Goal: Information Seeking & Learning: Learn about a topic

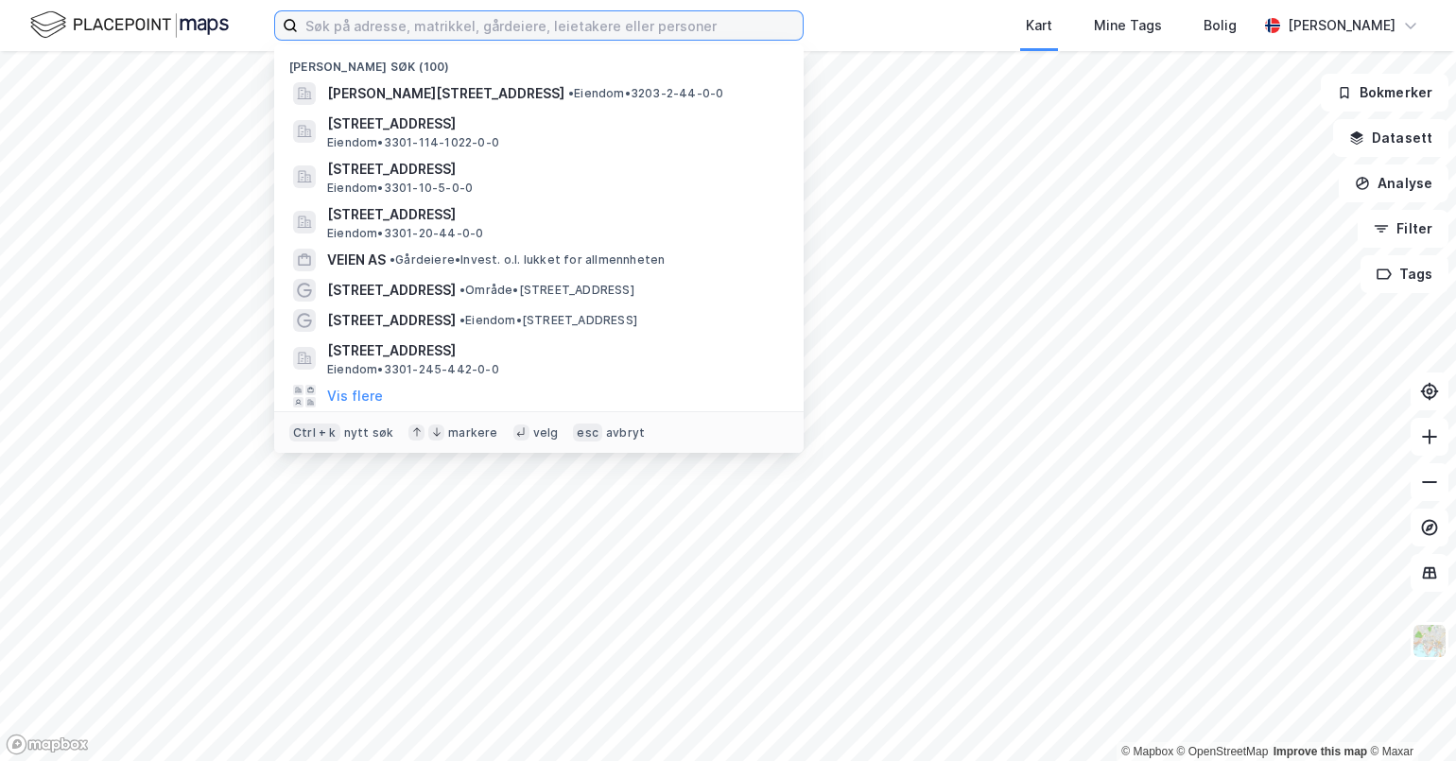
click at [690, 19] on input at bounding box center [550, 25] width 505 height 28
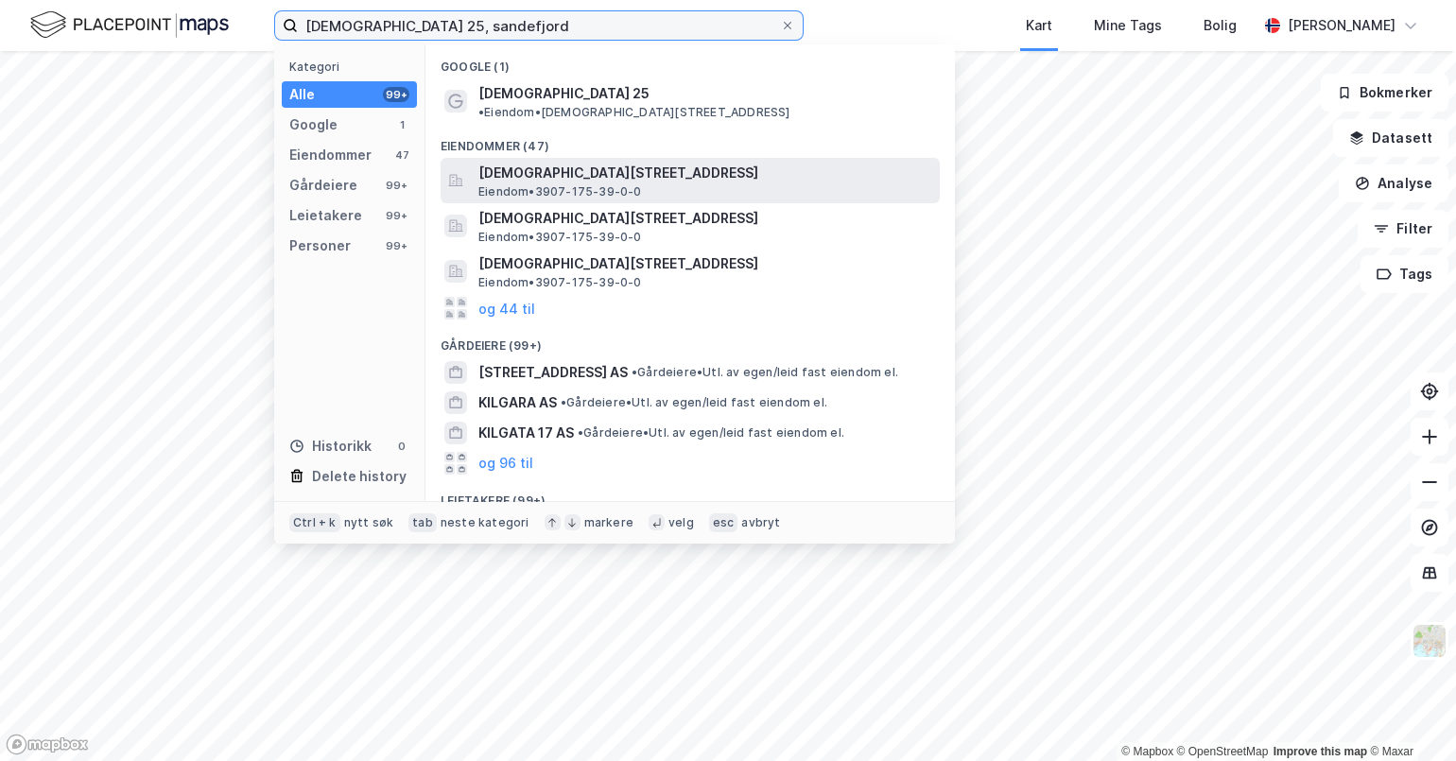
type input "[DEMOGRAPHIC_DATA] 25, sandefjord"
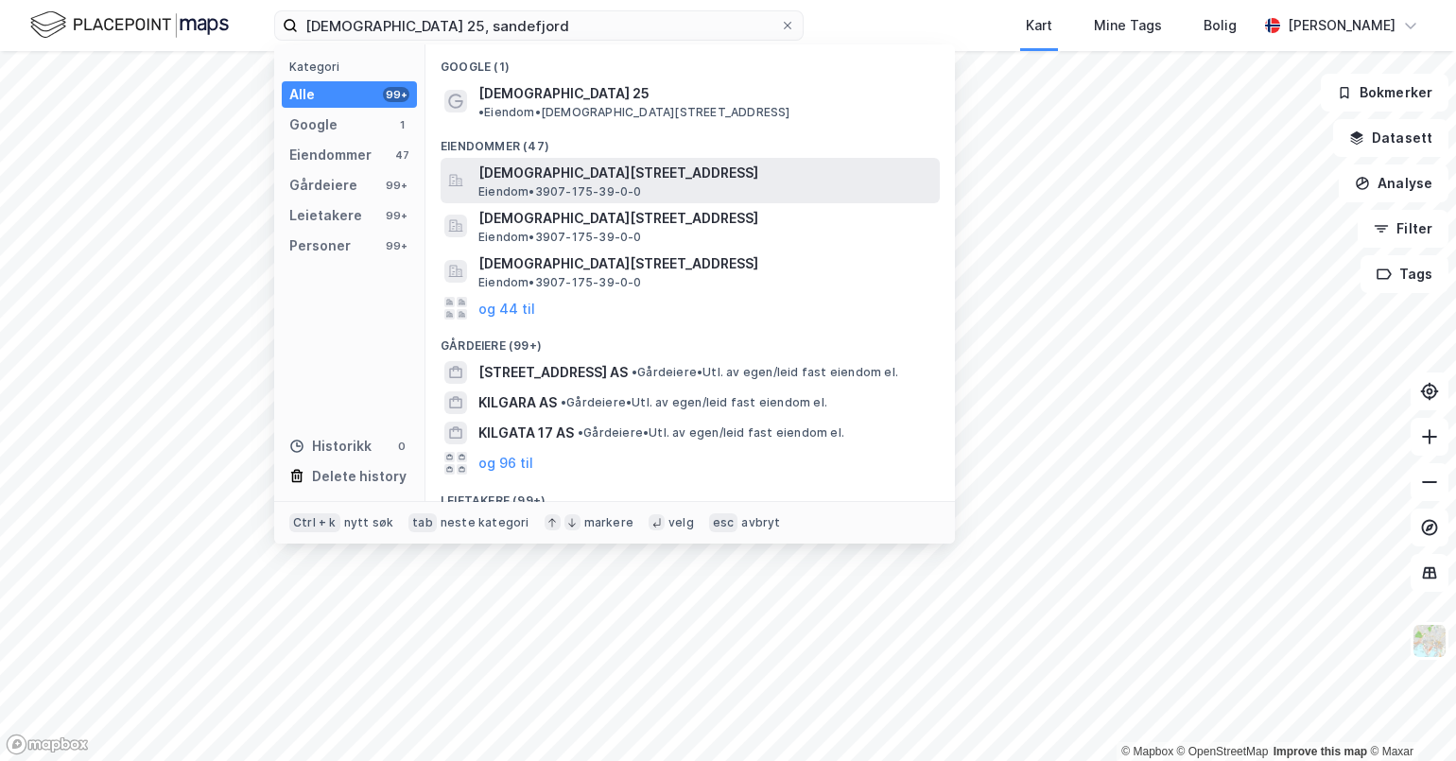
click at [641, 162] on span "[DEMOGRAPHIC_DATA][STREET_ADDRESS]" at bounding box center [705, 173] width 454 height 23
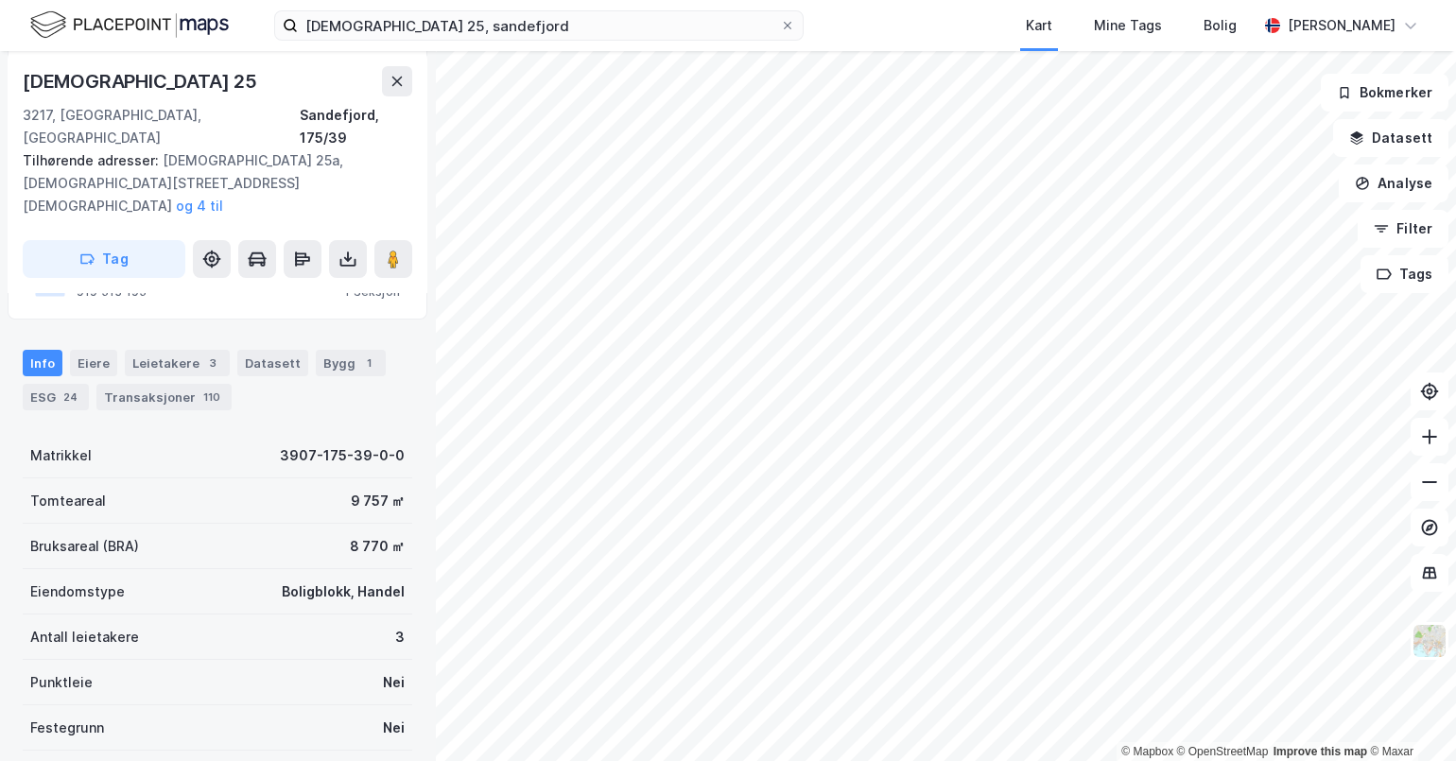
scroll to position [157, 0]
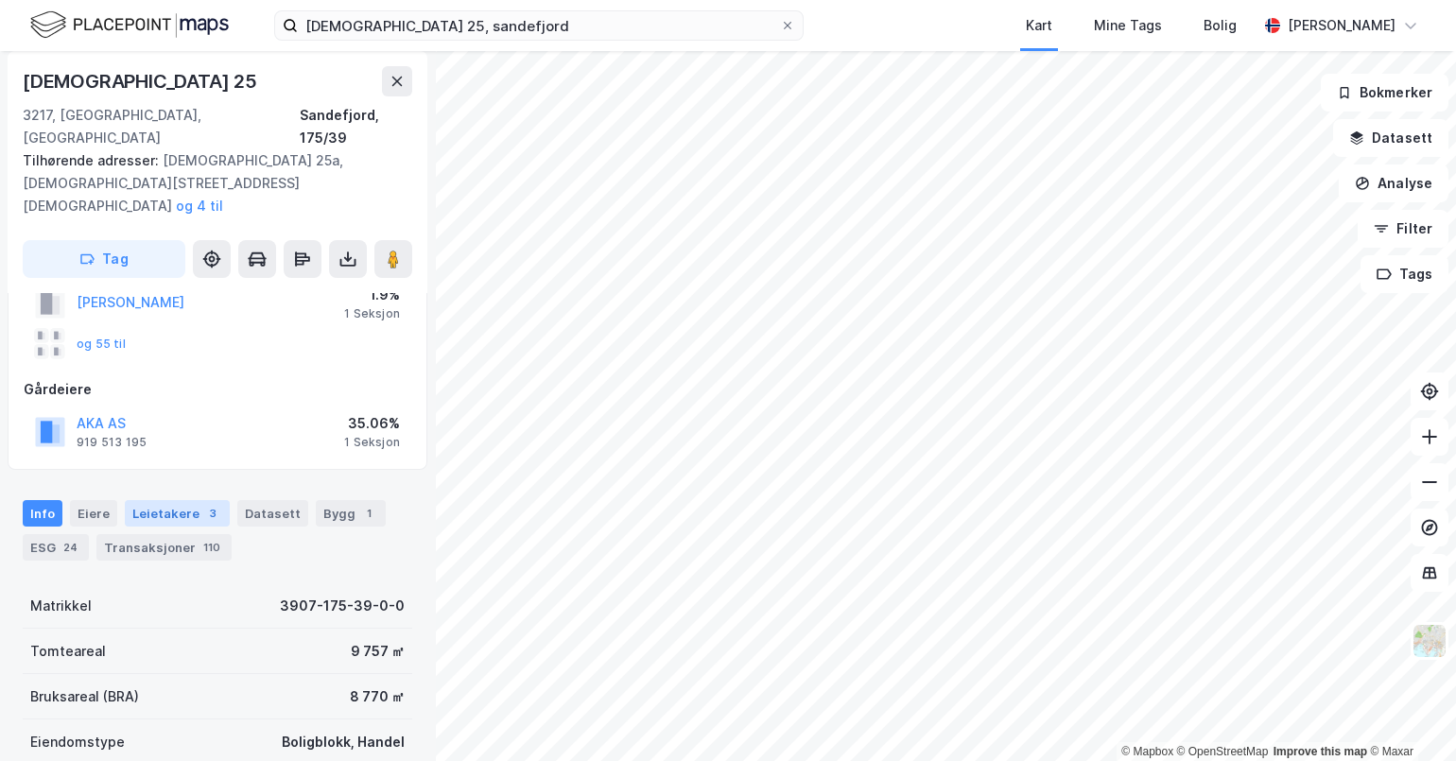
click at [188, 500] on div "Leietakere 3" at bounding box center [177, 513] width 105 height 26
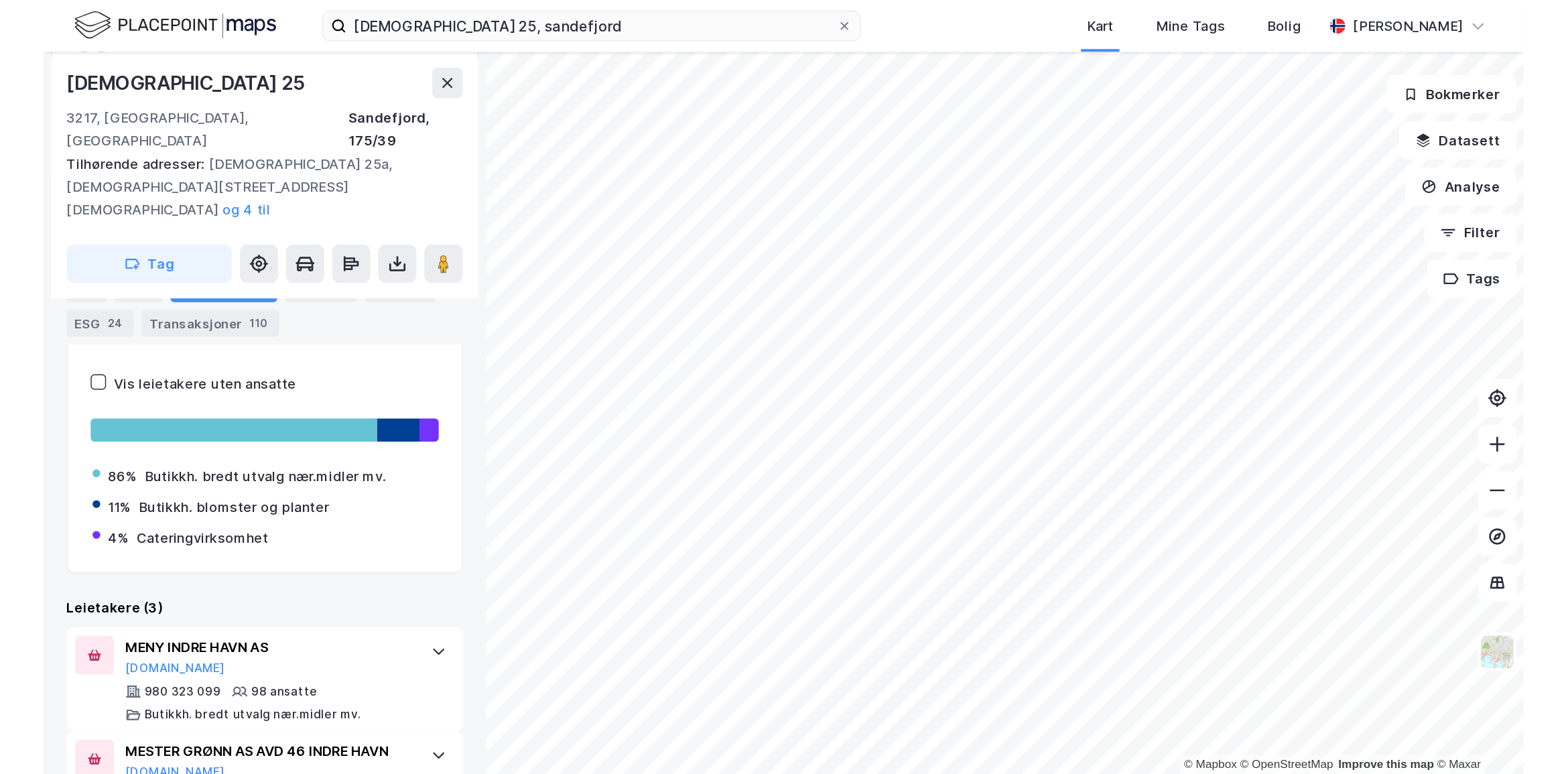
scroll to position [412, 0]
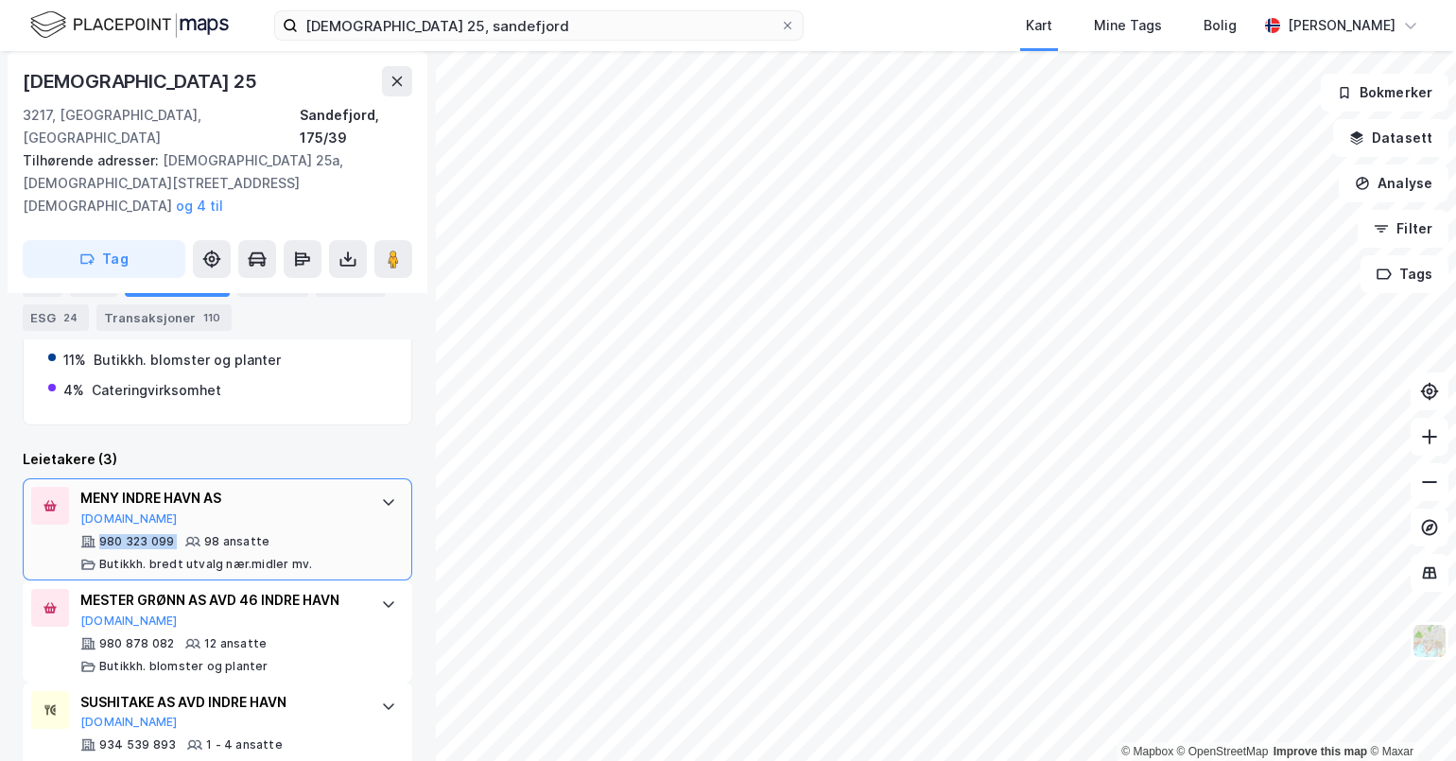
drag, startPoint x: 178, startPoint y: 495, endPoint x: 94, endPoint y: 505, distance: 84.7
click at [94, 534] on div "980 323 099 98 ansatte Butikkh. bredt utvalg nær.midler mv." at bounding box center [221, 553] width 282 height 38
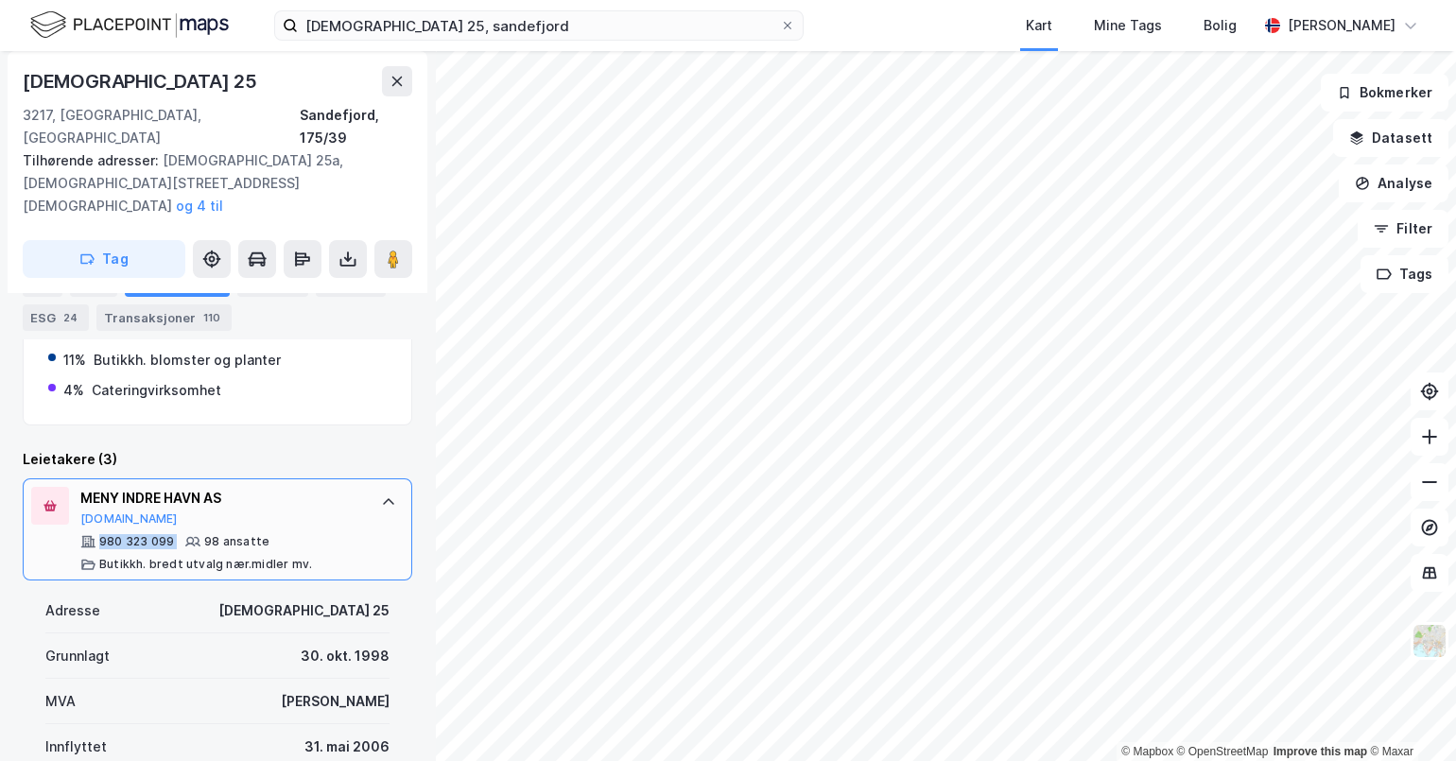
copy div "980 323 099"
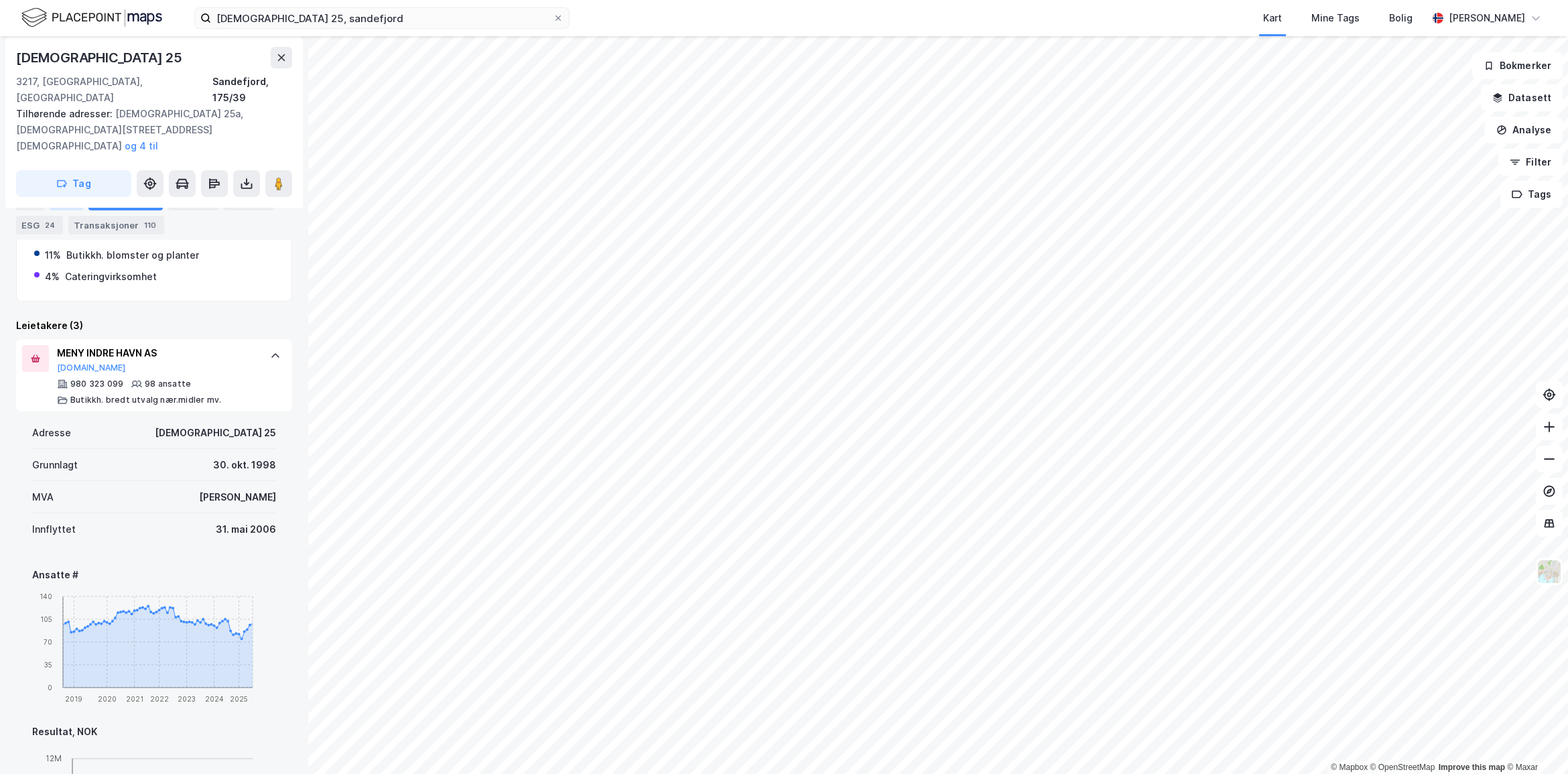
click at [62, 202] on div "Eiere" at bounding box center [66, 201] width 33 height 18
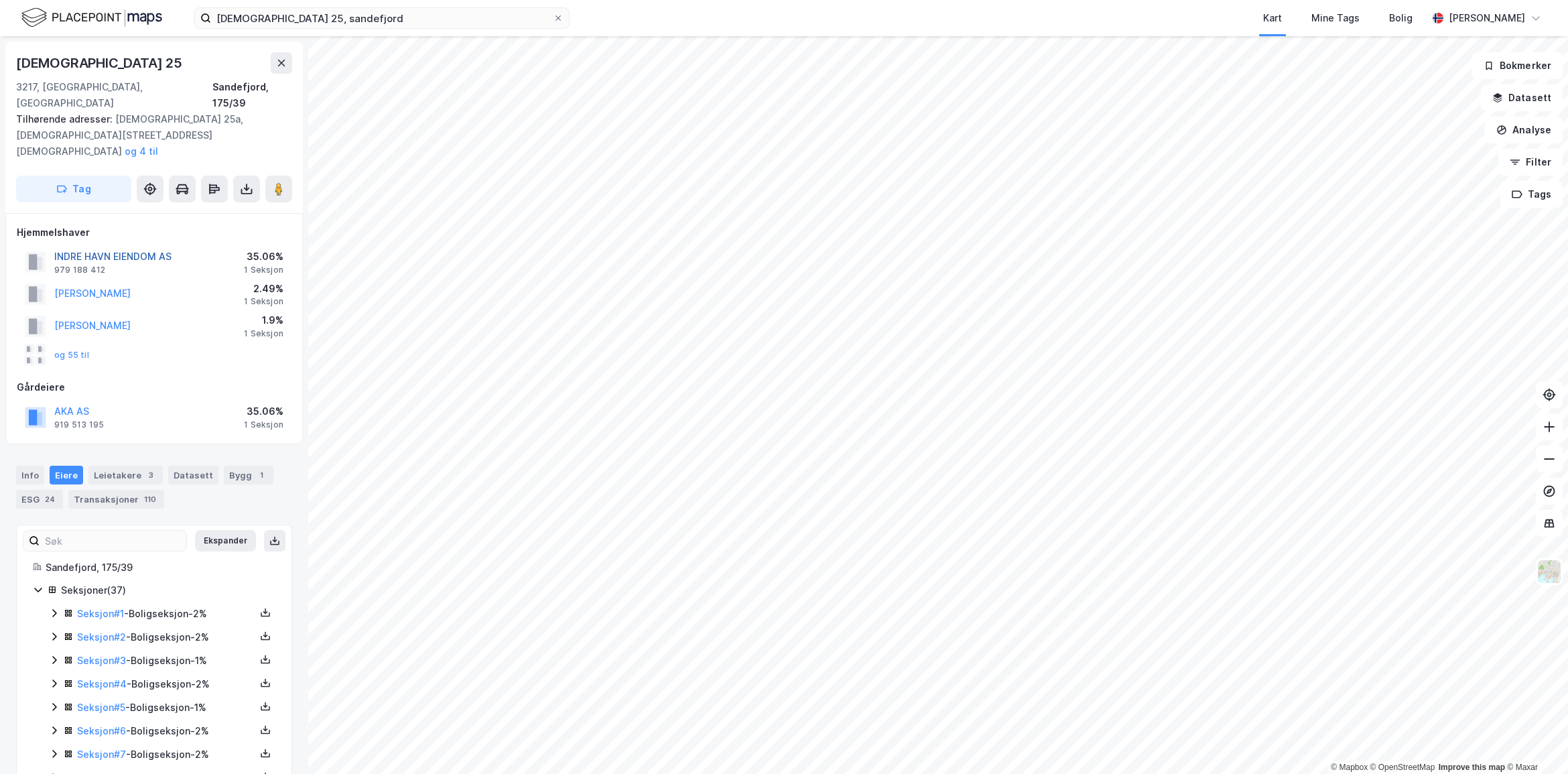
click at [0, 0] on button "INDRE HAVN EIENDOM AS" at bounding box center [0, 0] width 0 height 0
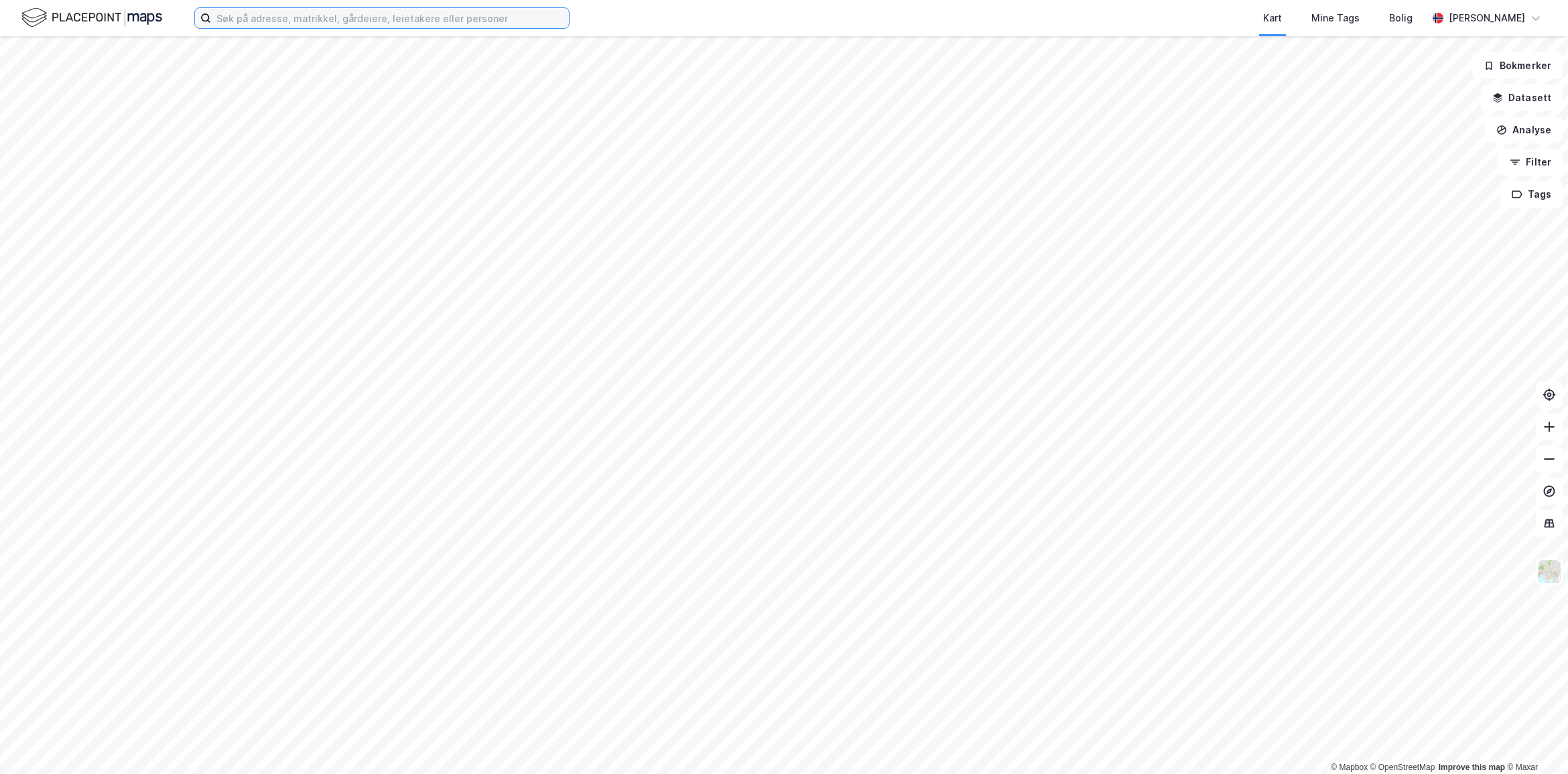
click at [372, 18] on input at bounding box center [390, 18] width 358 height 20
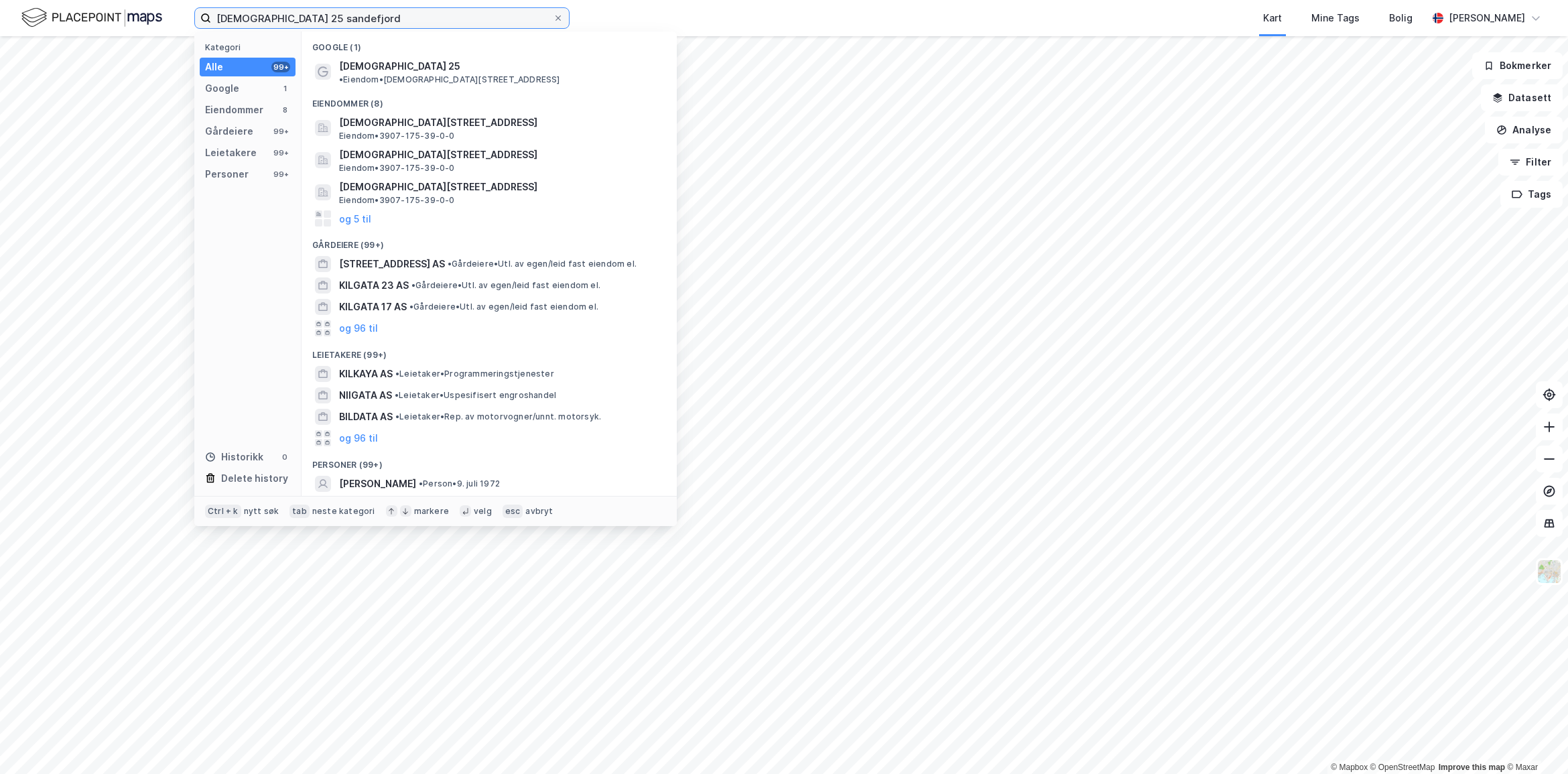
type input "[DEMOGRAPHIC_DATA] 25 sandefjord"
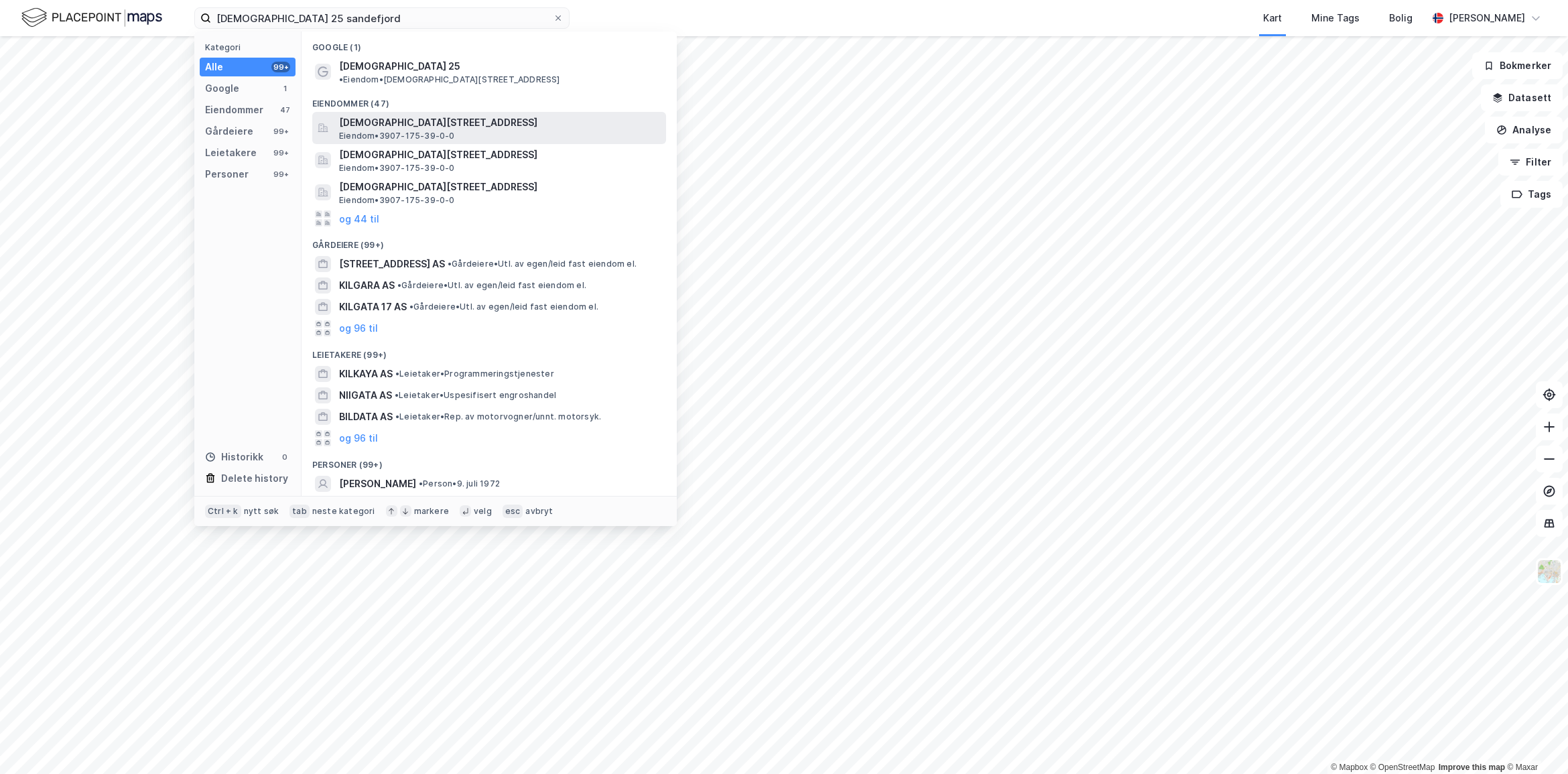
click at [434, 118] on span "[DEMOGRAPHIC_DATA][STREET_ADDRESS]" at bounding box center [500, 123] width 322 height 16
